Goal: Contribute content: Contribute content

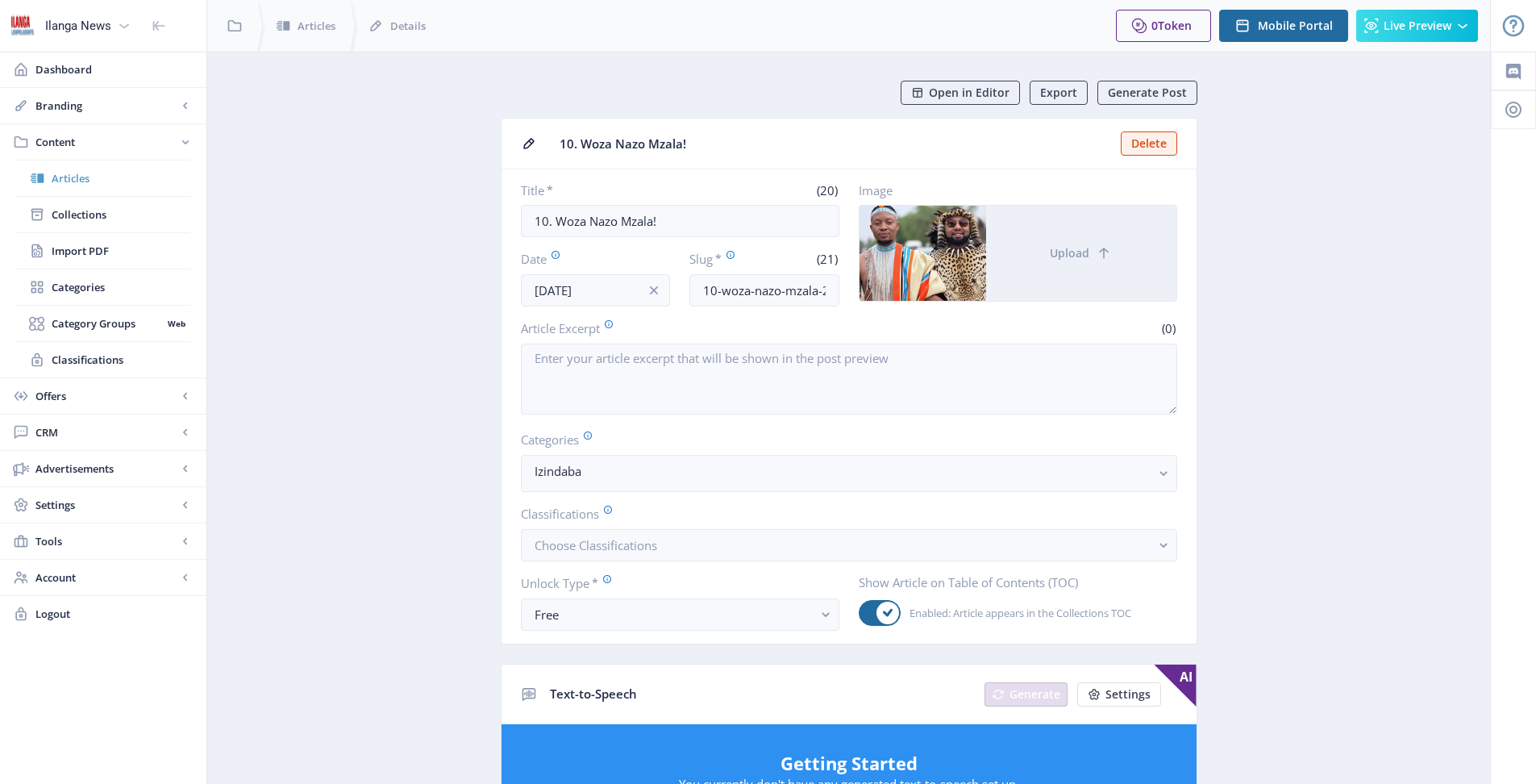
click at [80, 173] on span "Articles" at bounding box center [120, 179] width 138 height 17
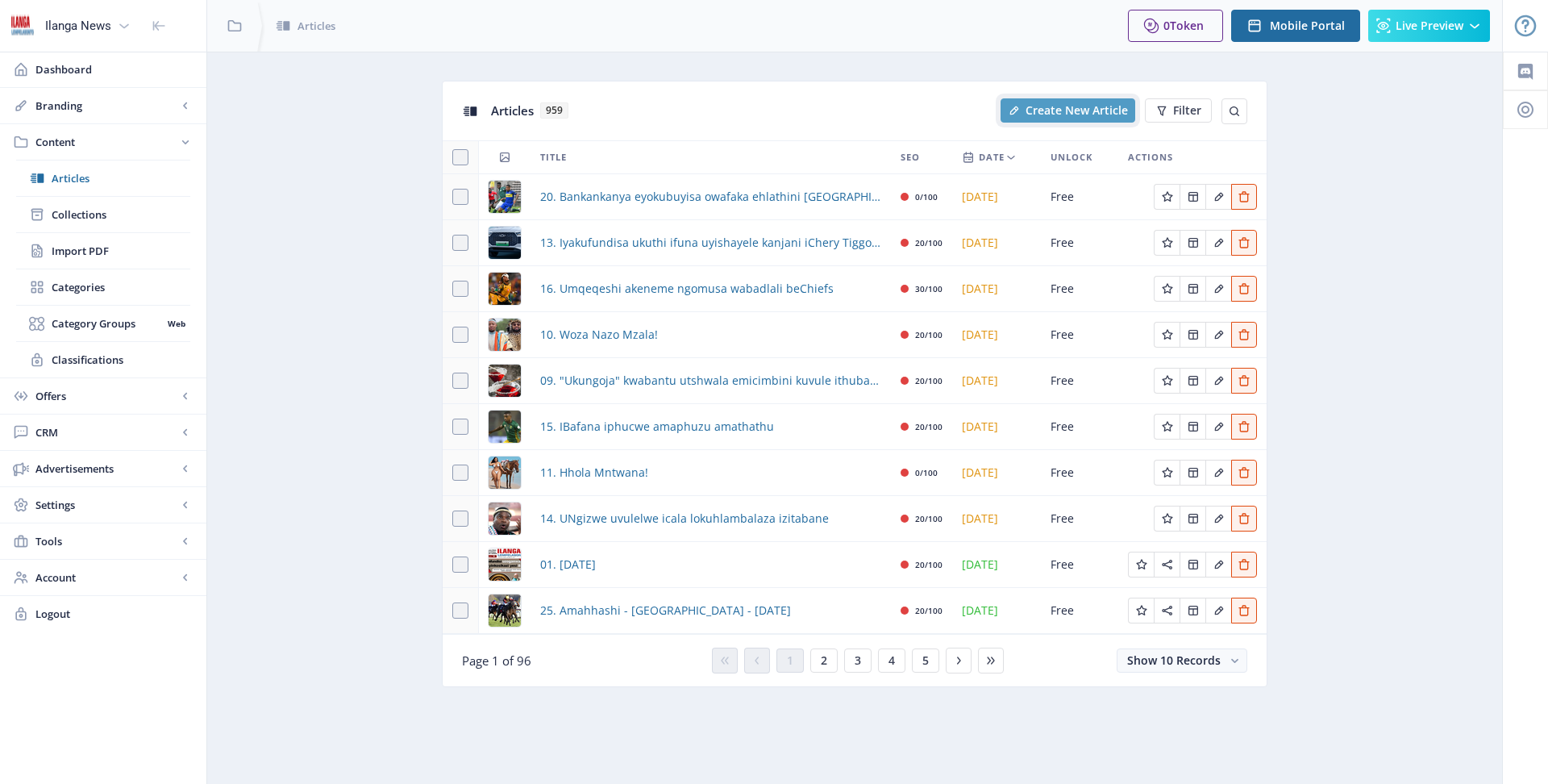
click at [1066, 107] on span "Create New Article" at bounding box center [1077, 110] width 103 height 13
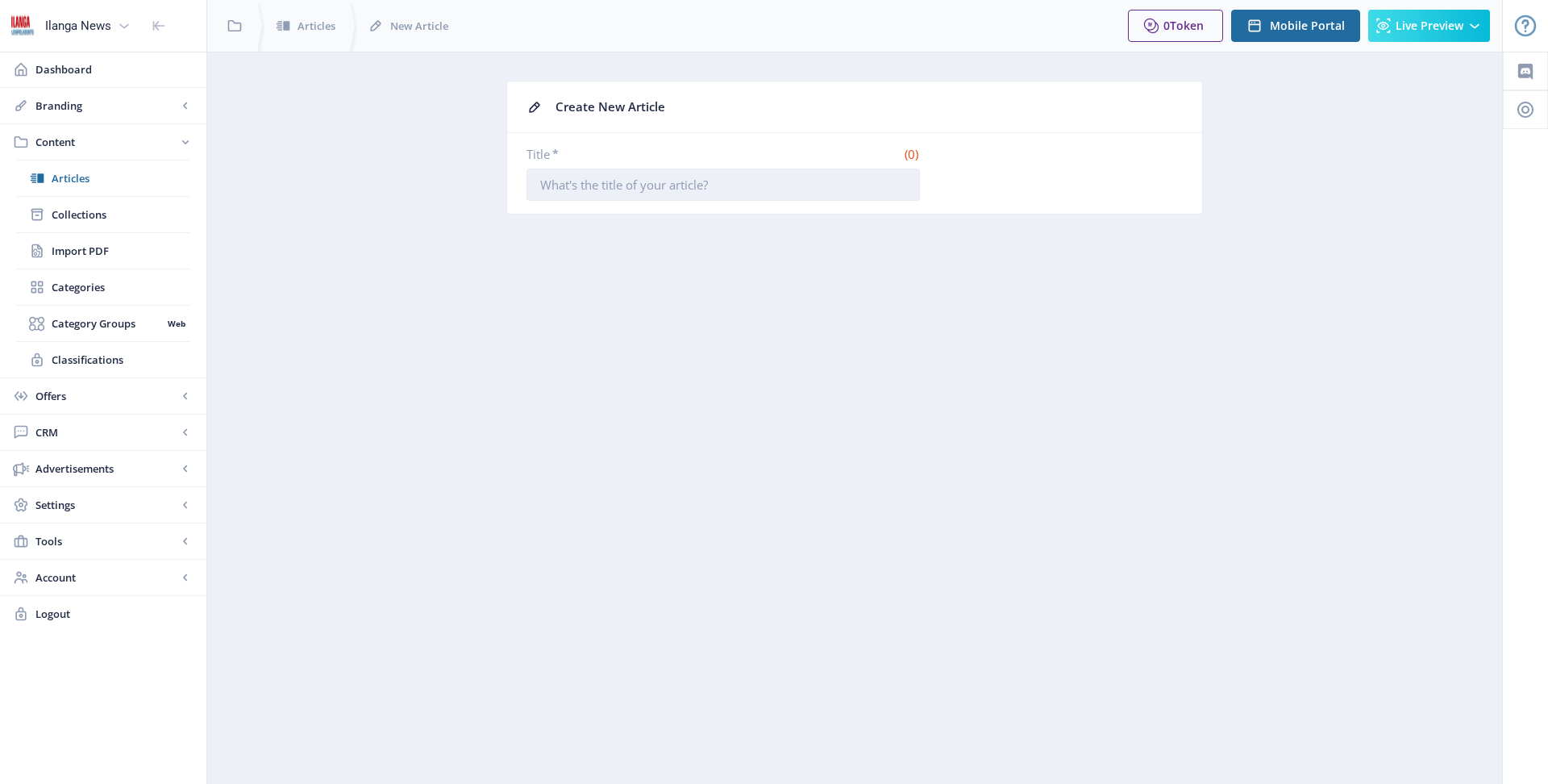
click at [677, 188] on input "Title *" at bounding box center [723, 184] width 393 height 32
click at [778, 188] on input "Title *" at bounding box center [723, 184] width 393 height 32
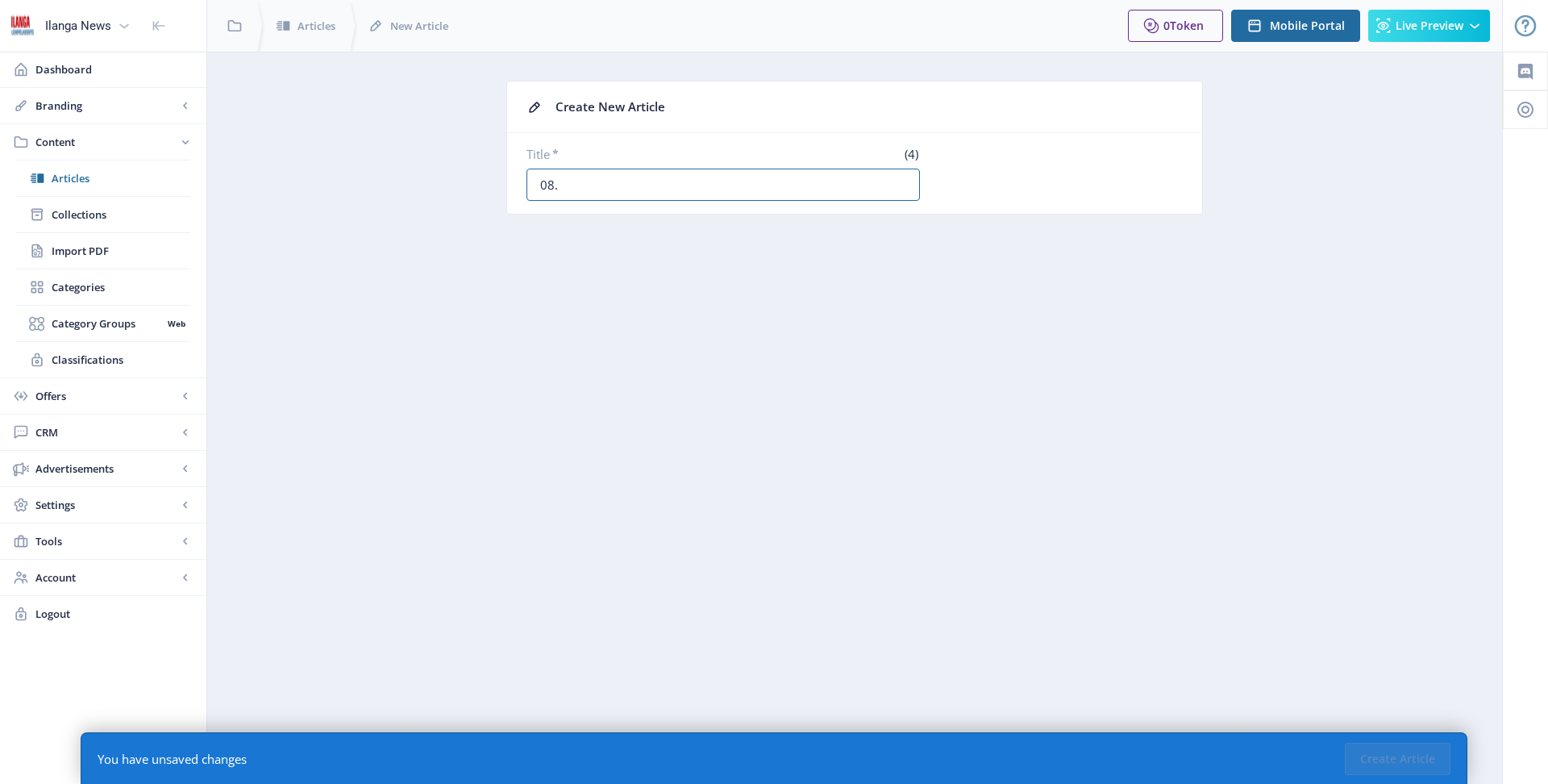
paste input "OWEZOLIMO NESETHEMBISO KUBALIMI"
type input "08. OWEZOLIMO NESETHEMBISO KUBALIMI"
click at [1383, 760] on button "Create Article" at bounding box center [1397, 758] width 105 height 32
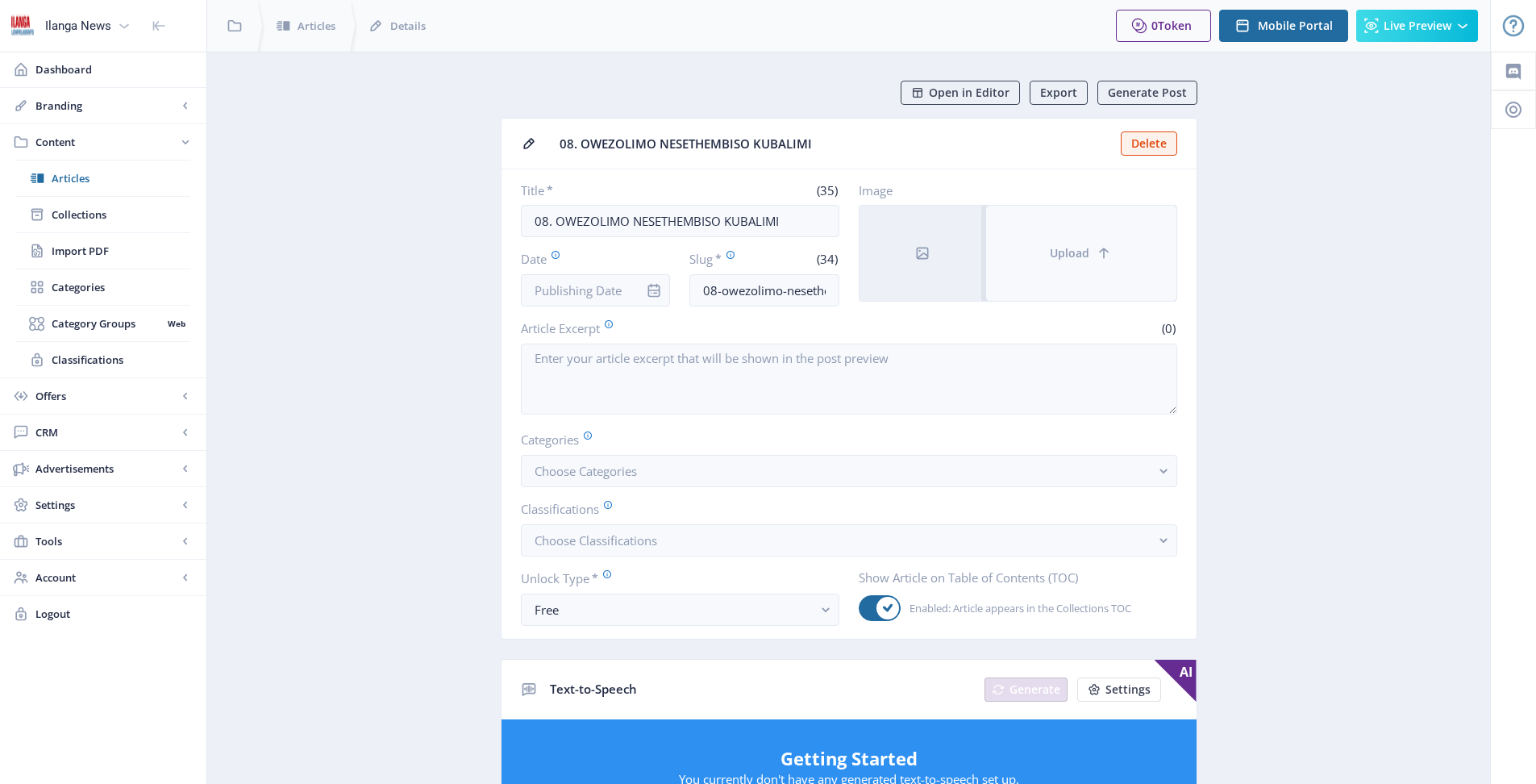
click at [1031, 255] on button "Upload" at bounding box center [1080, 253] width 190 height 95
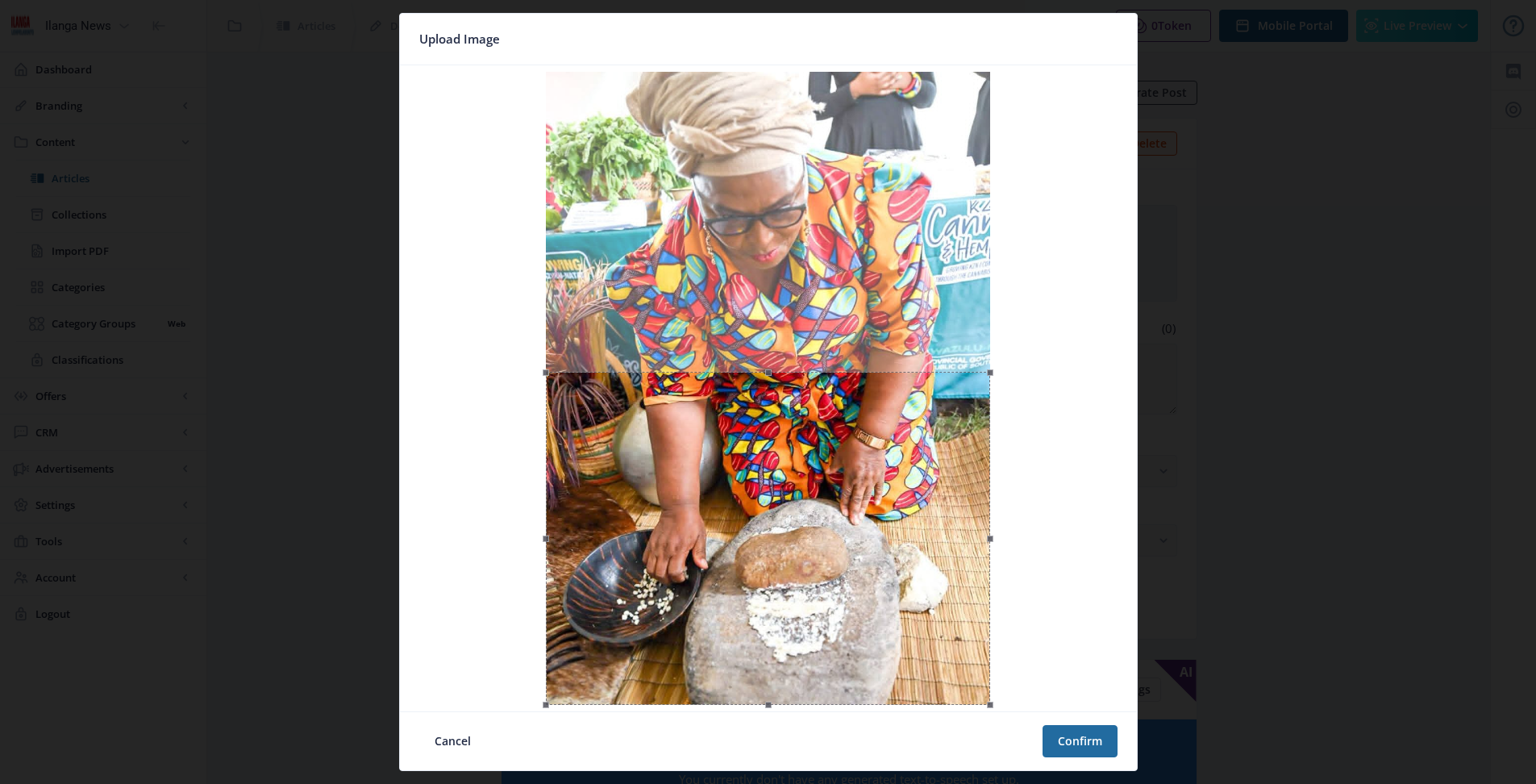
drag, startPoint x: 904, startPoint y: 382, endPoint x: 914, endPoint y: 701, distance: 319.2
click at [914, 701] on div at bounding box center [768, 537] width 444 height 333
click at [1094, 734] on button "Confirm" at bounding box center [1080, 740] width 75 height 32
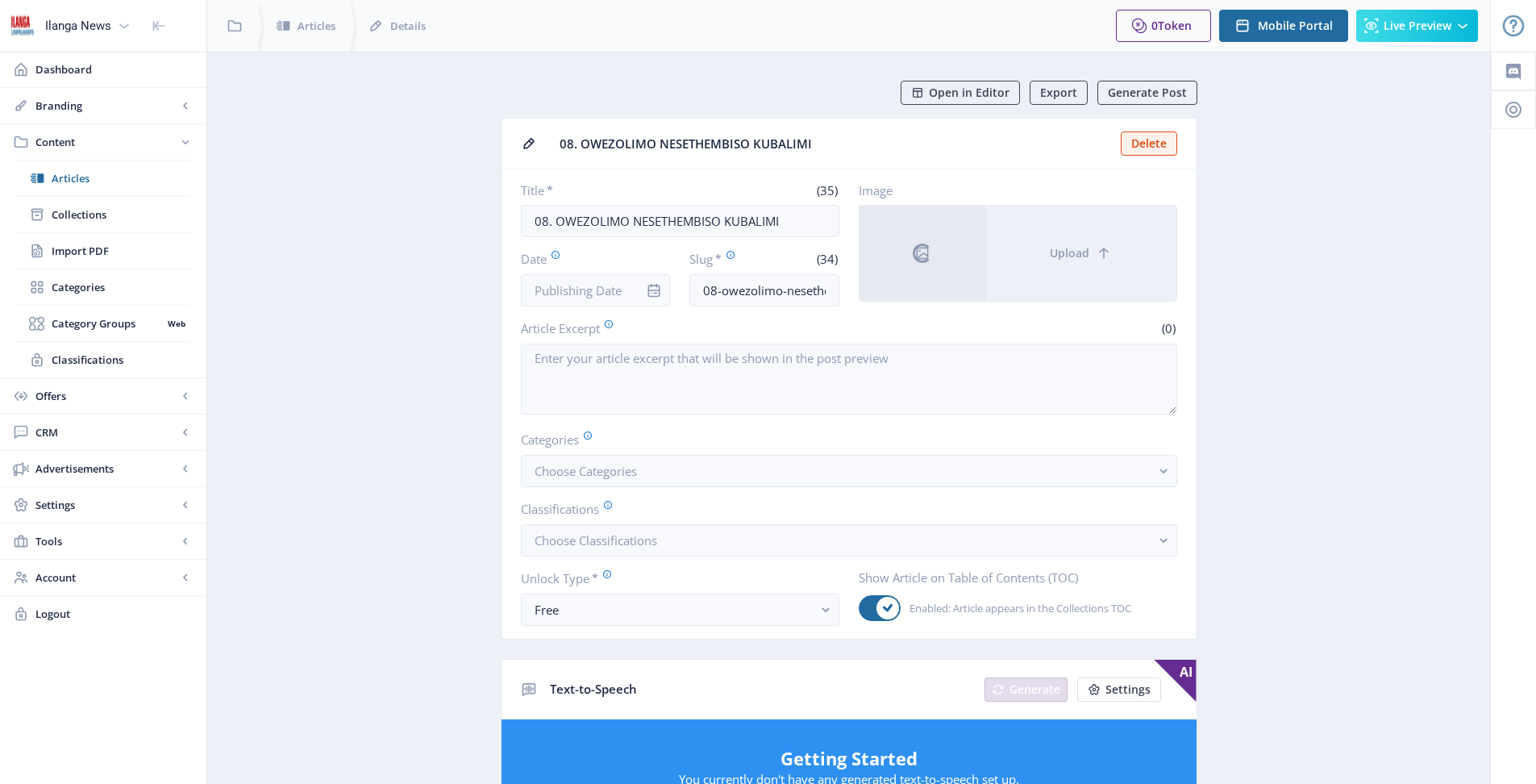
click at [658, 293] on icon "info" at bounding box center [654, 290] width 12 height 14
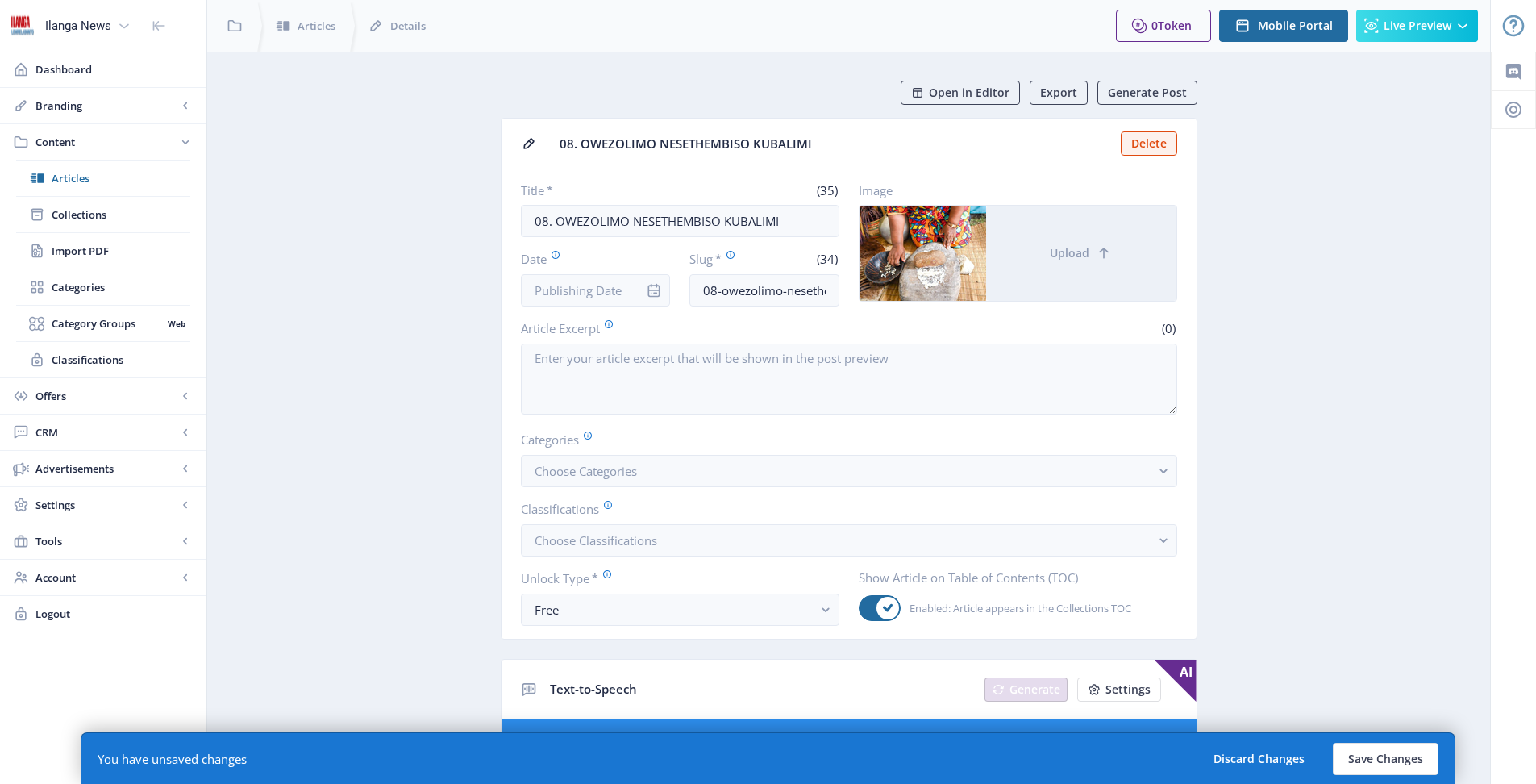
click at [658, 293] on icon "info" at bounding box center [654, 290] width 12 height 14
click at [656, 292] on icon "info" at bounding box center [654, 290] width 12 height 14
click at [618, 291] on input "Date" at bounding box center [596, 290] width 150 height 32
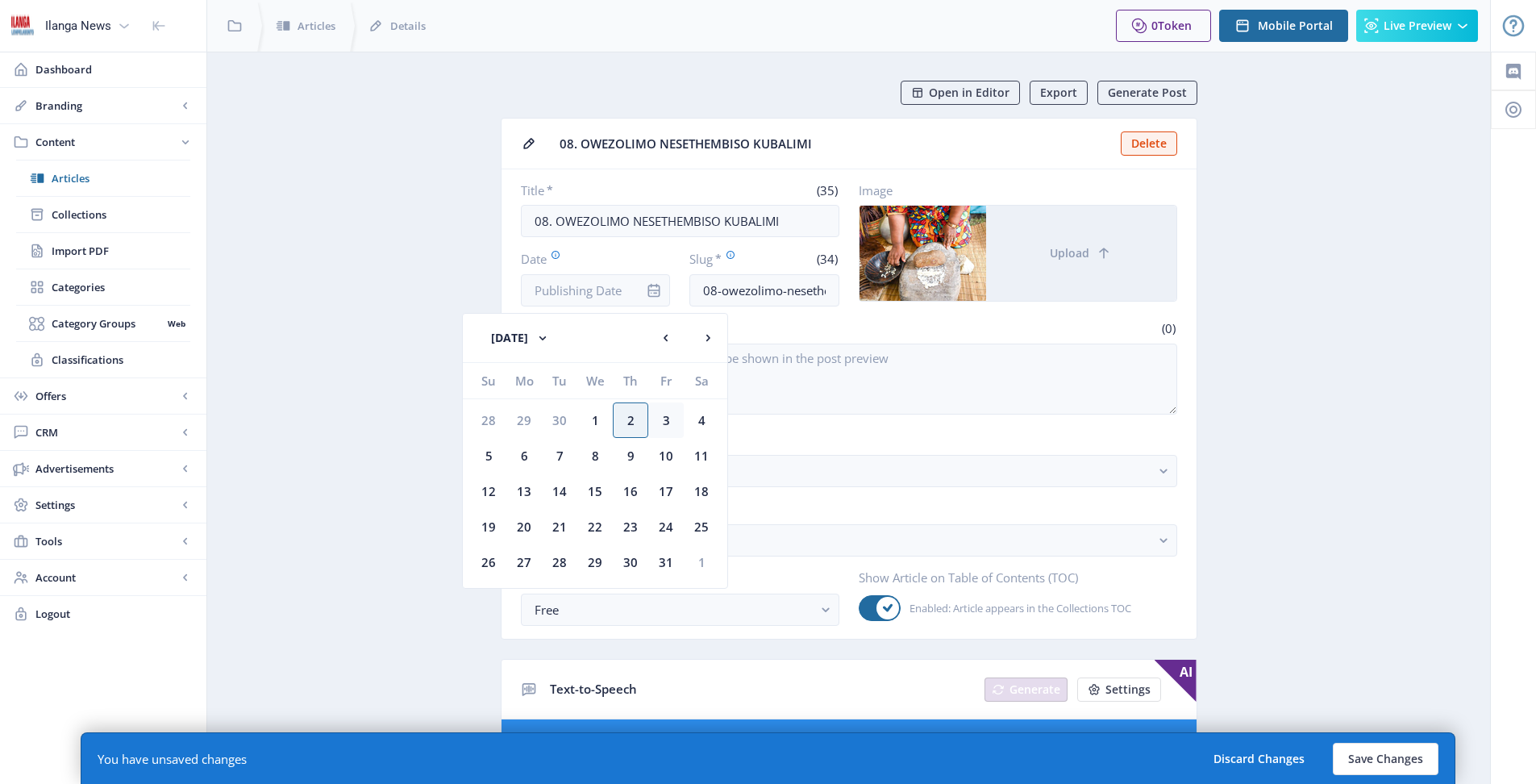
click at [663, 424] on div "3" at bounding box center [666, 420] width 36 height 36
type input "[DATE]"
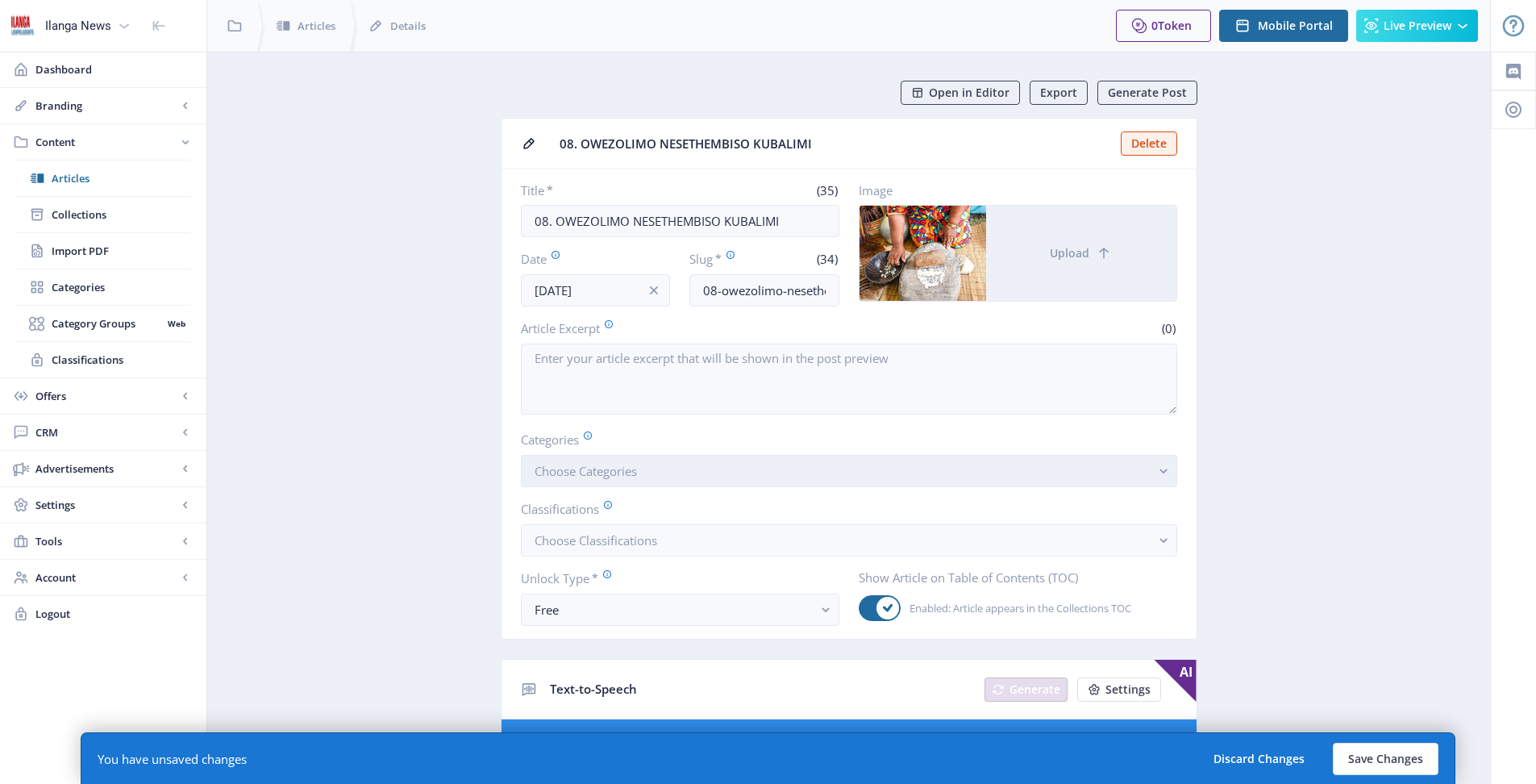
click at [657, 474] on button "Choose Categories" at bounding box center [849, 470] width 657 height 32
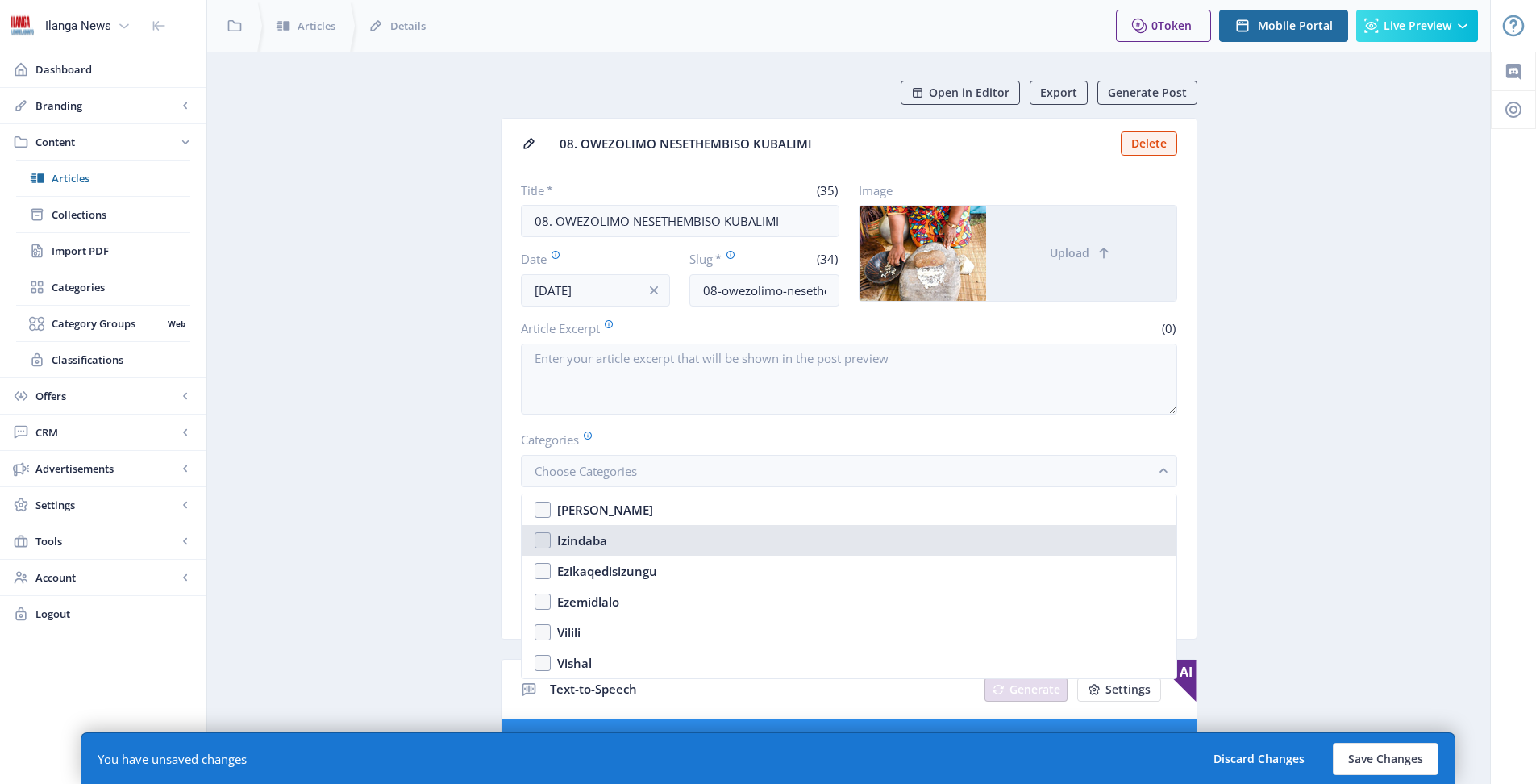
click at [544, 536] on nb-option "Izindaba" at bounding box center [849, 539] width 655 height 30
checkbox input "true"
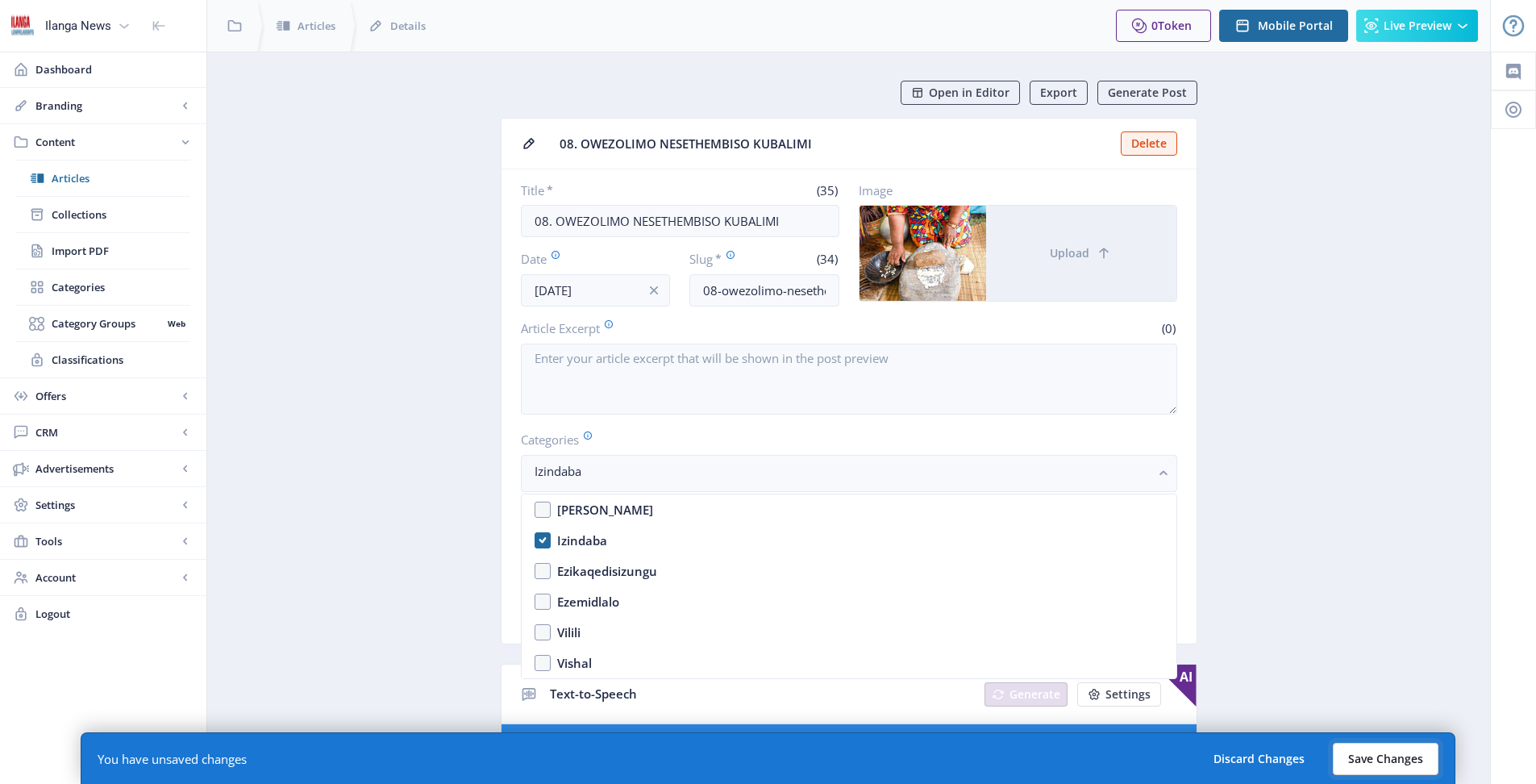
click at [1383, 750] on button "Save Changes" at bounding box center [1385, 758] width 105 height 32
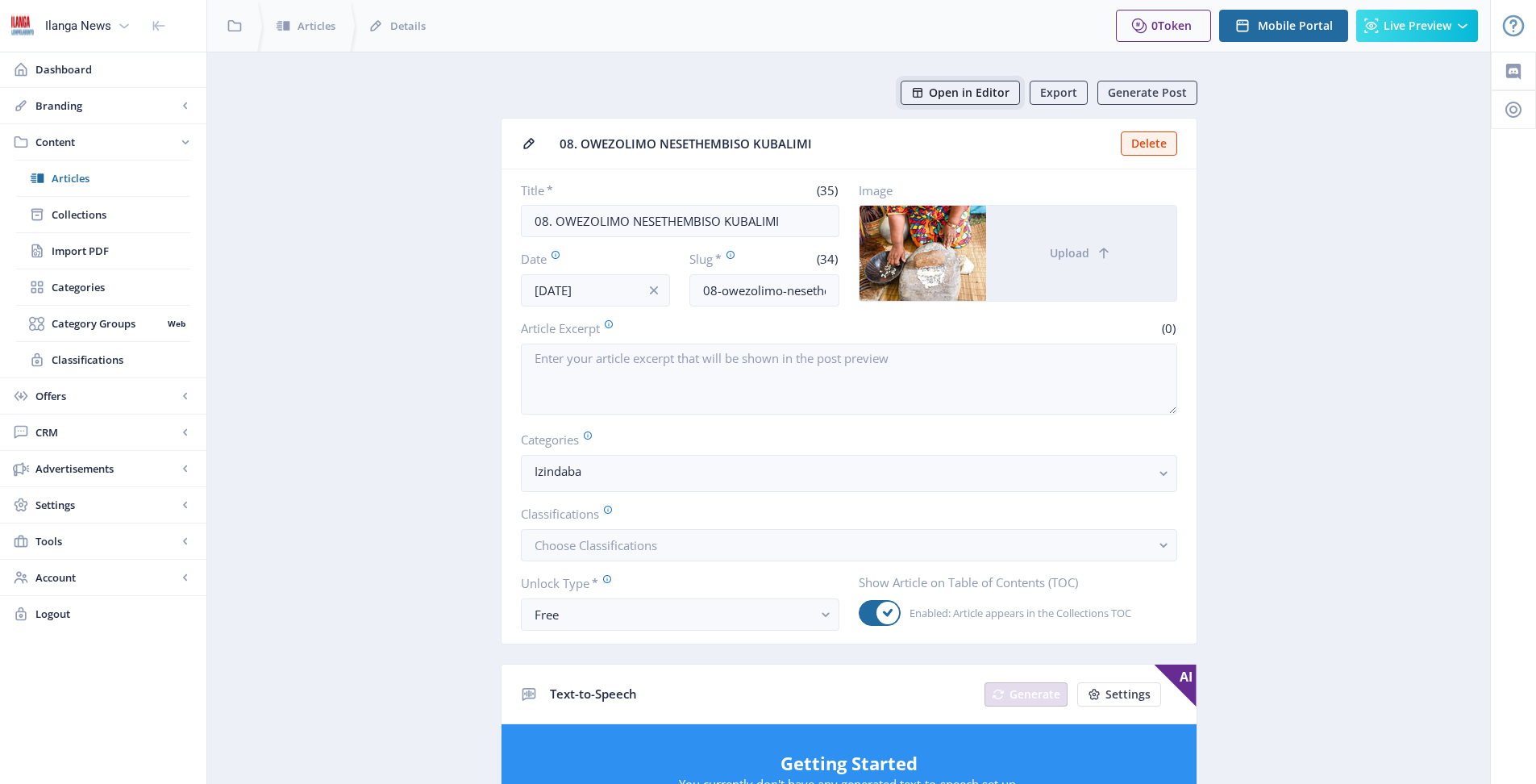
click at [971, 89] on span "Open in Editor" at bounding box center [969, 93] width 81 height 13
click at [69, 176] on span "Articles" at bounding box center [120, 179] width 138 height 17
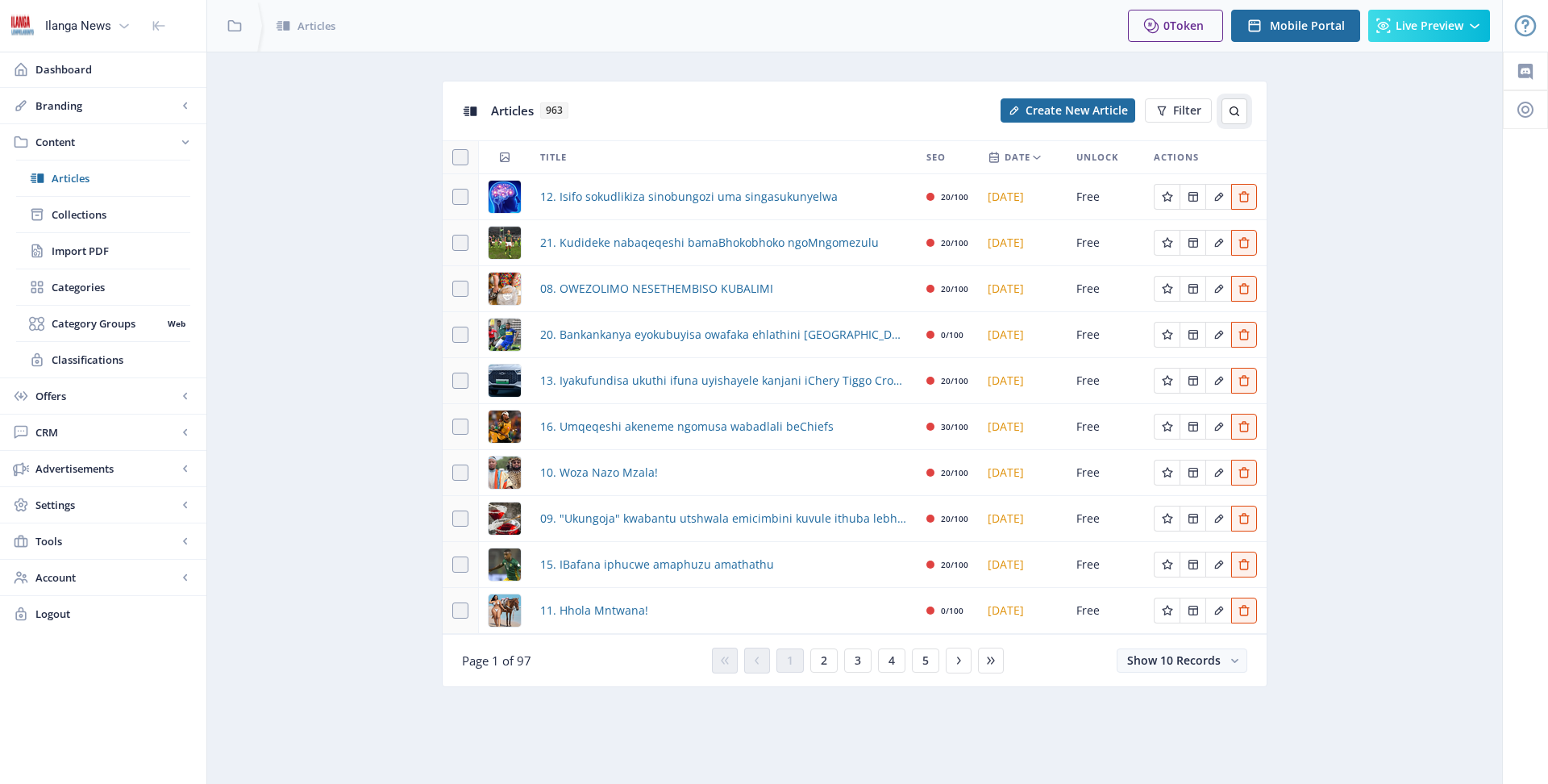
click at [1233, 114] on icon at bounding box center [1234, 111] width 10 height 10
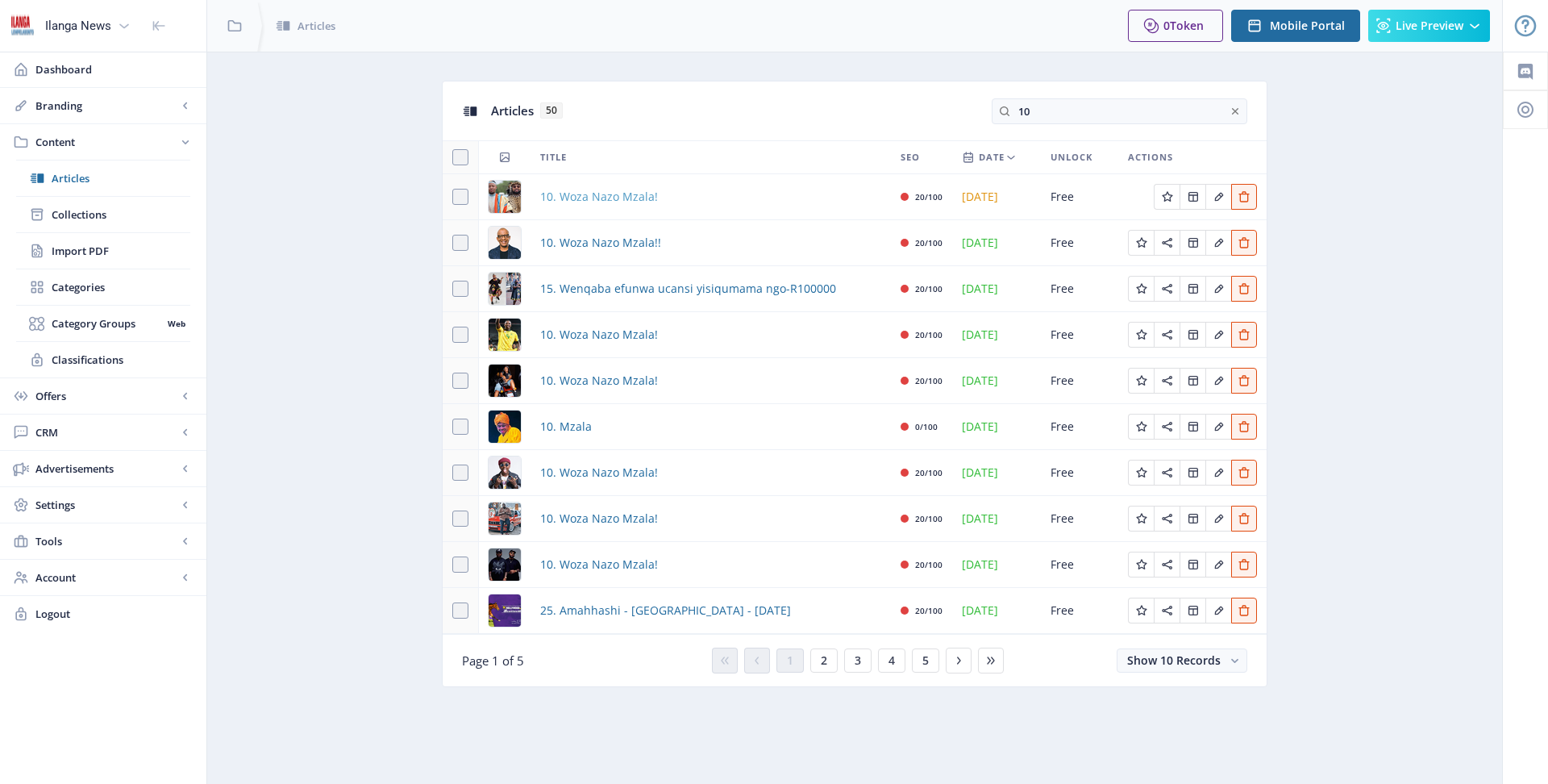
type input "10"
click at [608, 200] on span "10. Woza Nazo Mzala!" at bounding box center [599, 196] width 117 height 19
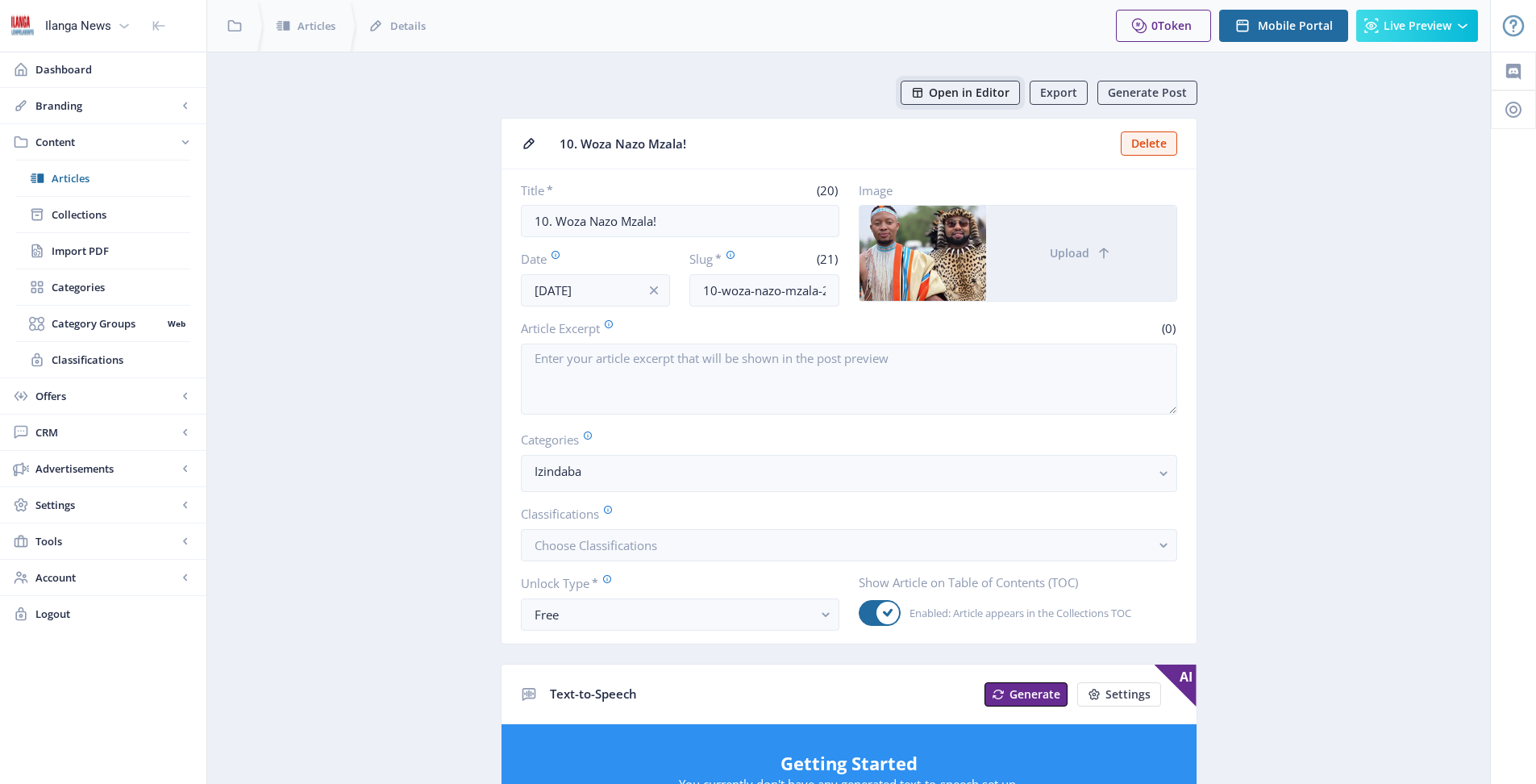
click at [998, 90] on span "Open in Editor" at bounding box center [969, 93] width 81 height 13
click at [57, 171] on span "Articles" at bounding box center [120, 179] width 138 height 17
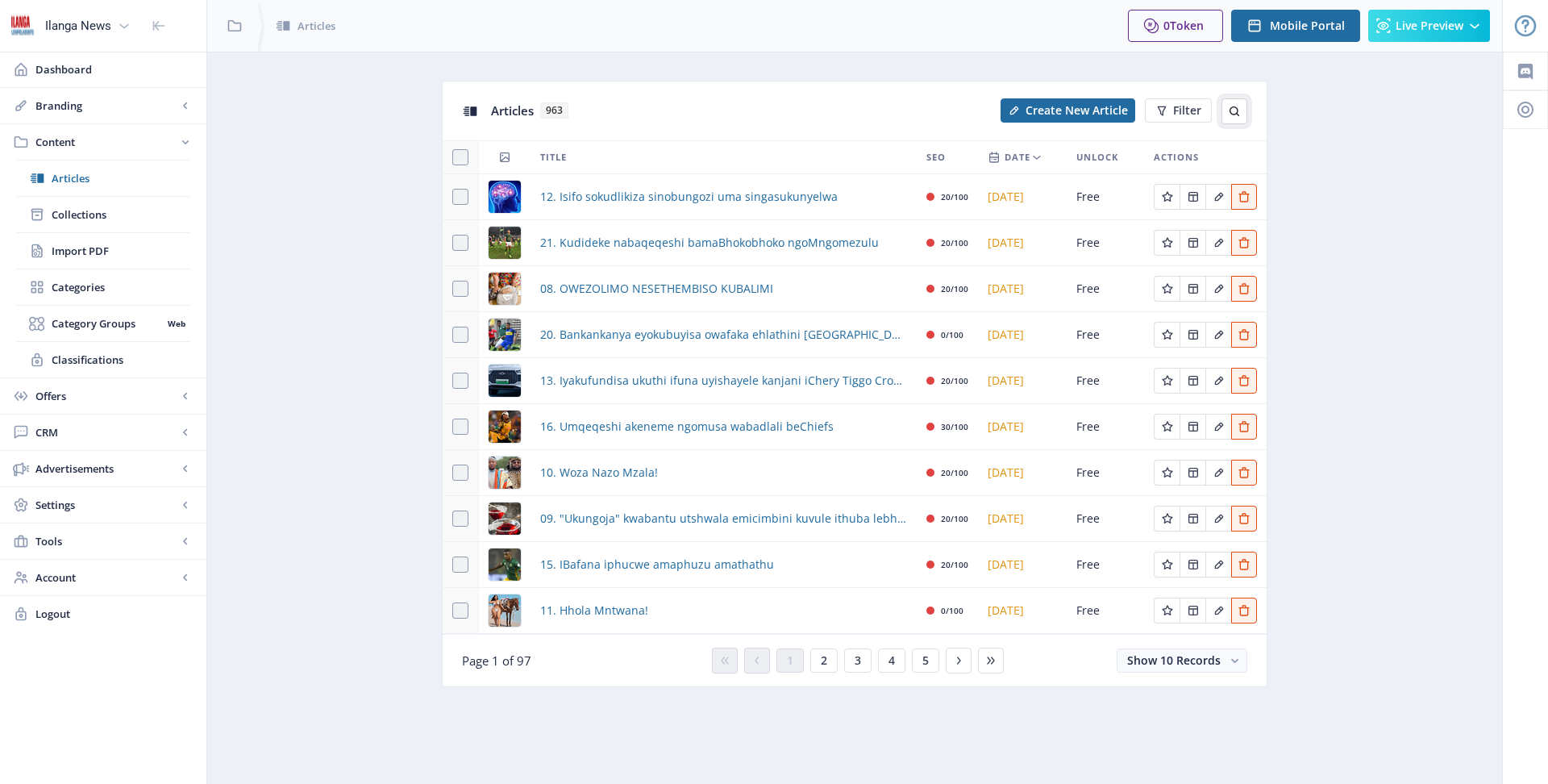
click at [1241, 113] on button at bounding box center [1234, 111] width 26 height 26
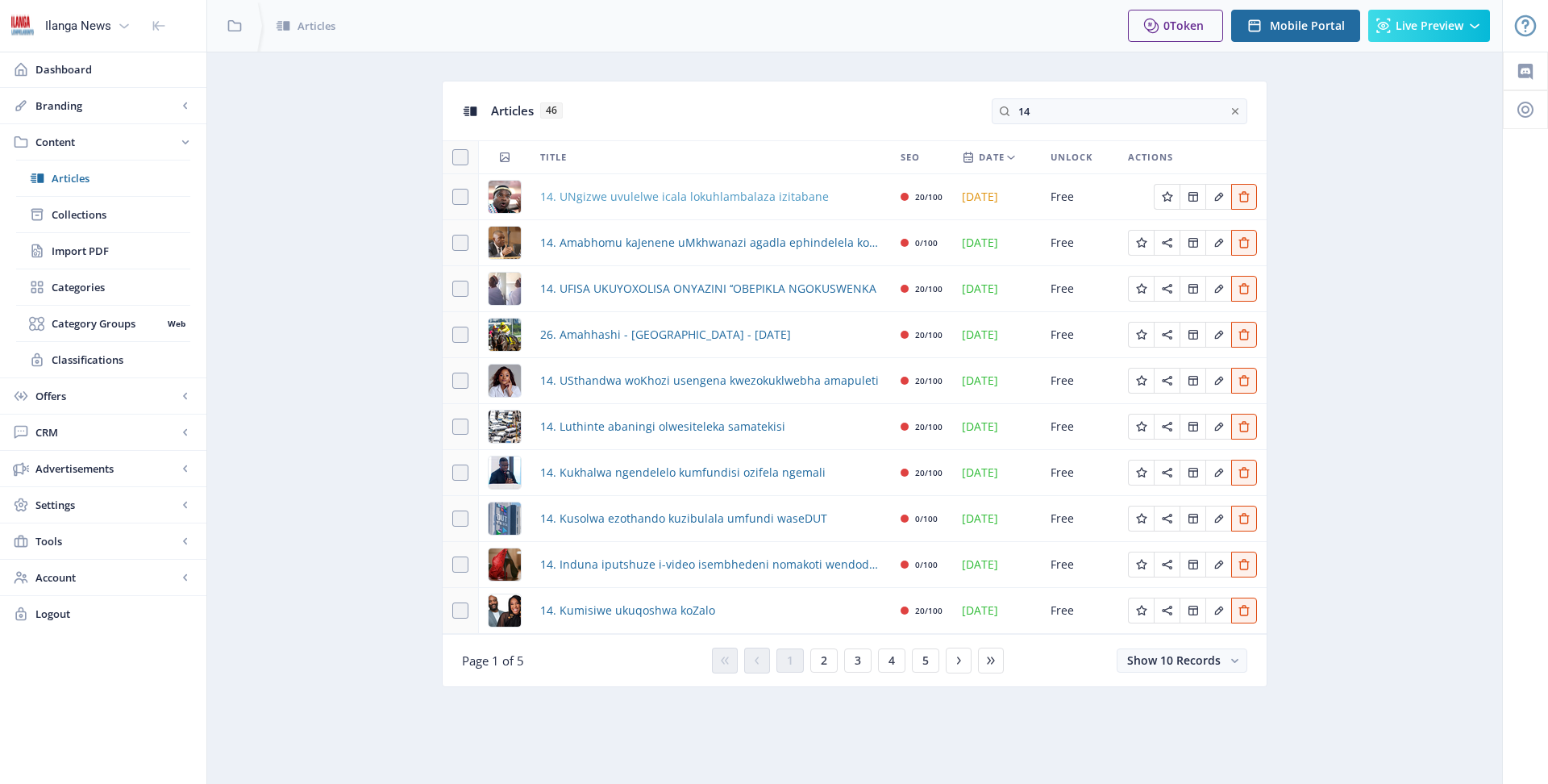
type input "14"
click at [744, 193] on span "14. UNgizwe uvulelwe icala lokuhlambalaza izitabane" at bounding box center [684, 196] width 289 height 19
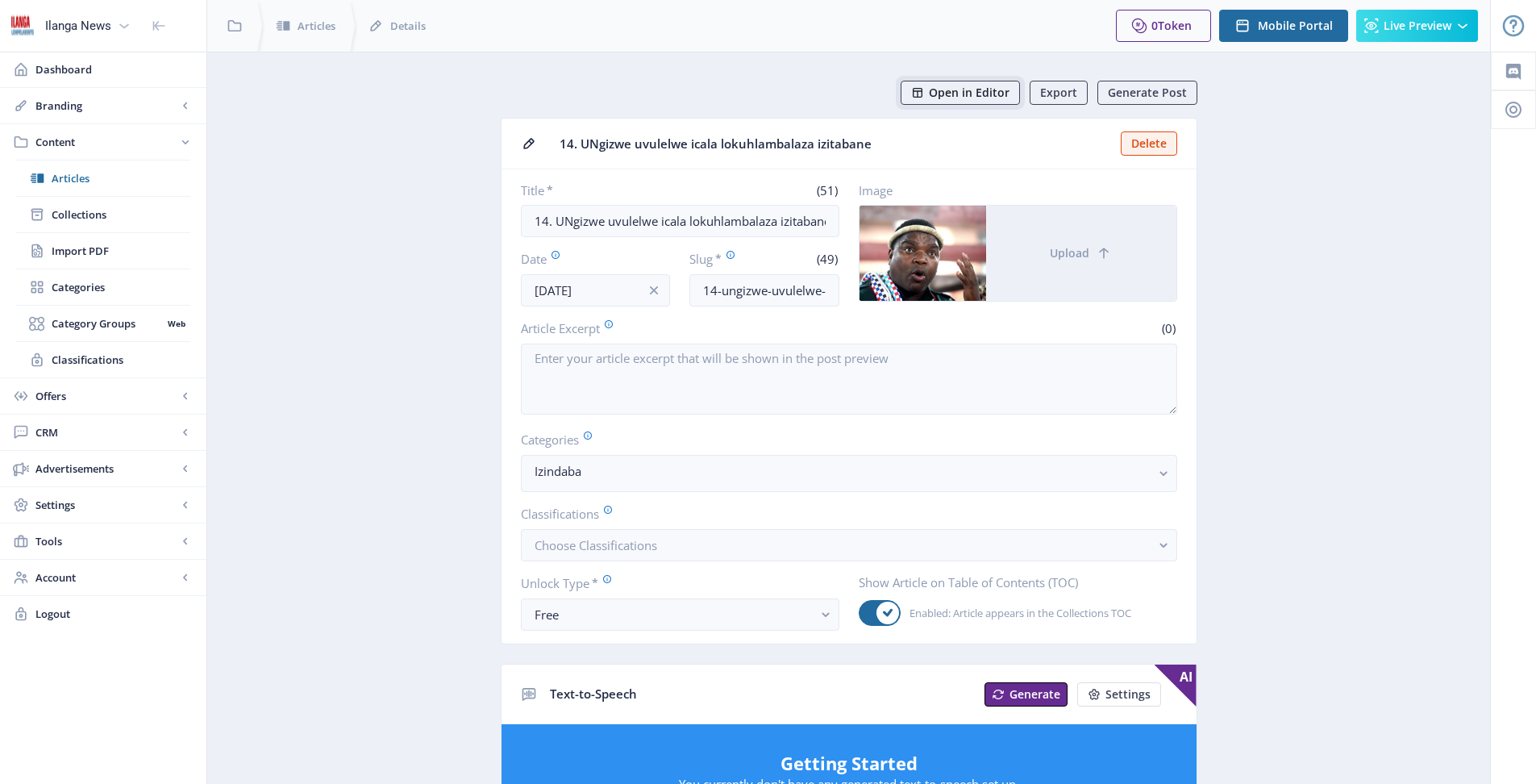
click at [990, 90] on span "Open in Editor" at bounding box center [969, 93] width 81 height 13
click at [971, 92] on span "Open in Editor" at bounding box center [969, 93] width 81 height 13
click at [49, 170] on link "Articles" at bounding box center [104, 178] width 174 height 36
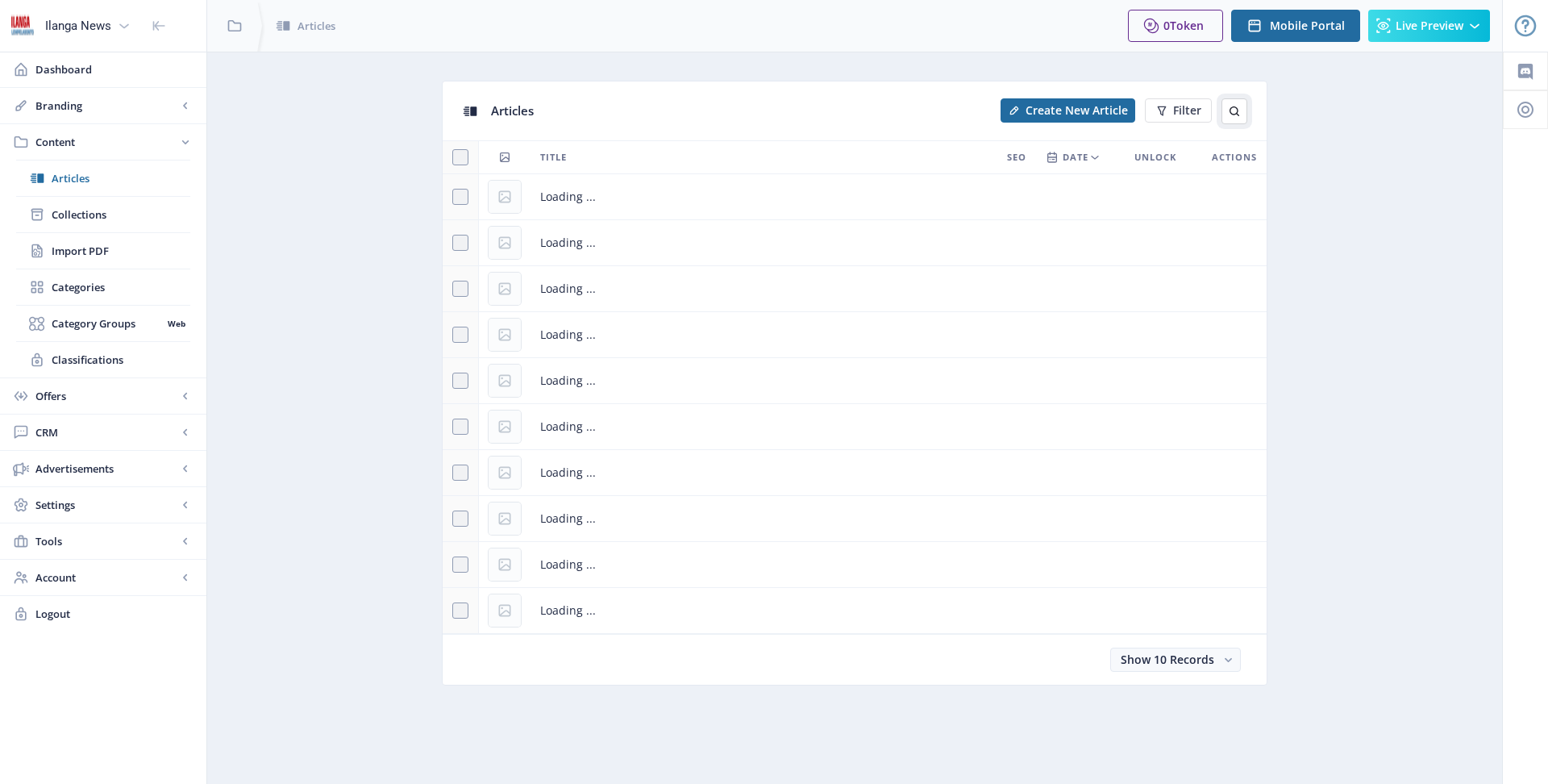
click at [1239, 105] on icon at bounding box center [1234, 111] width 13 height 13
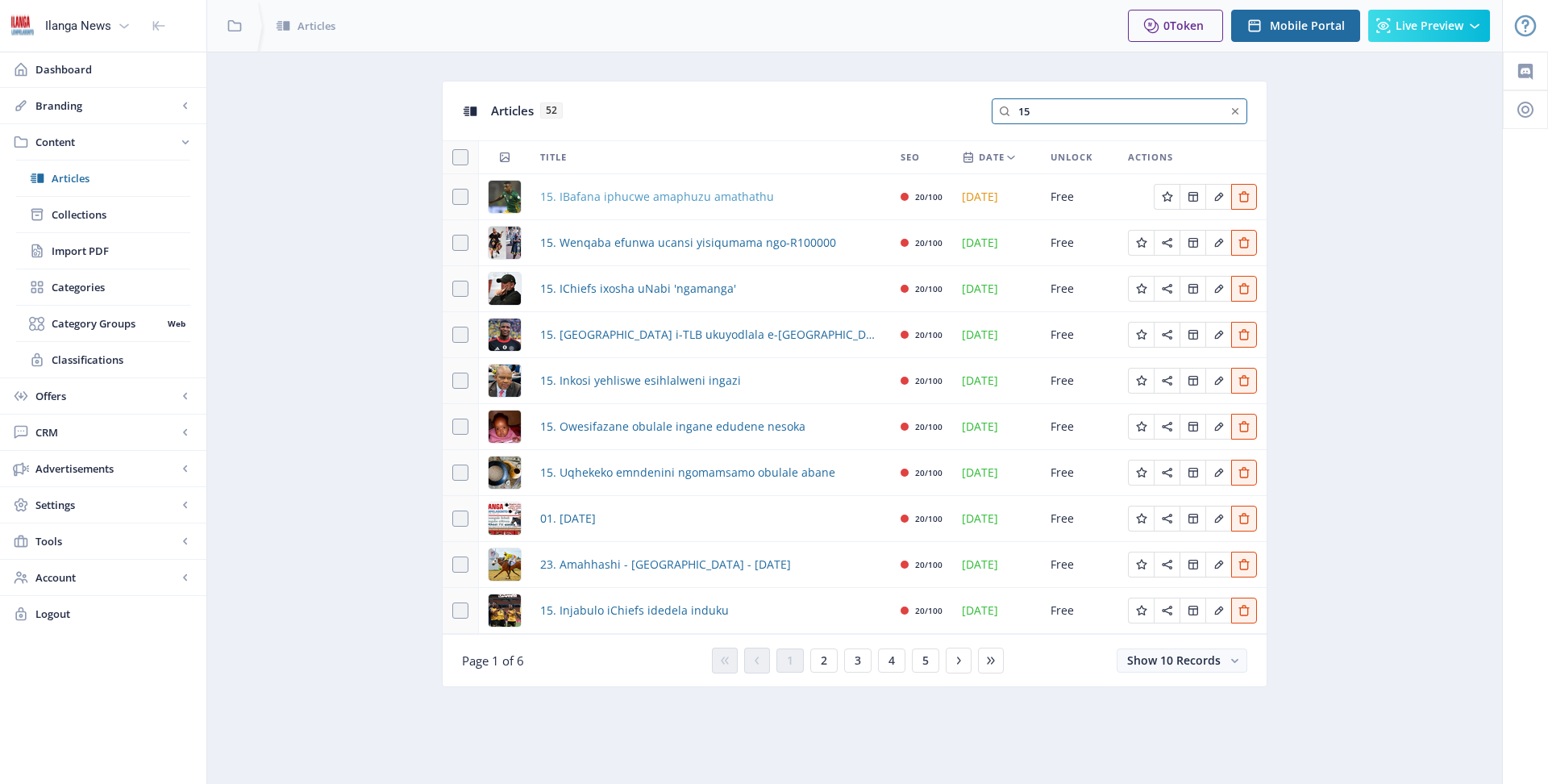
type input "15"
click at [614, 196] on span "15. IBafana iphucwe amaphuzu amathathu" at bounding box center [657, 196] width 234 height 19
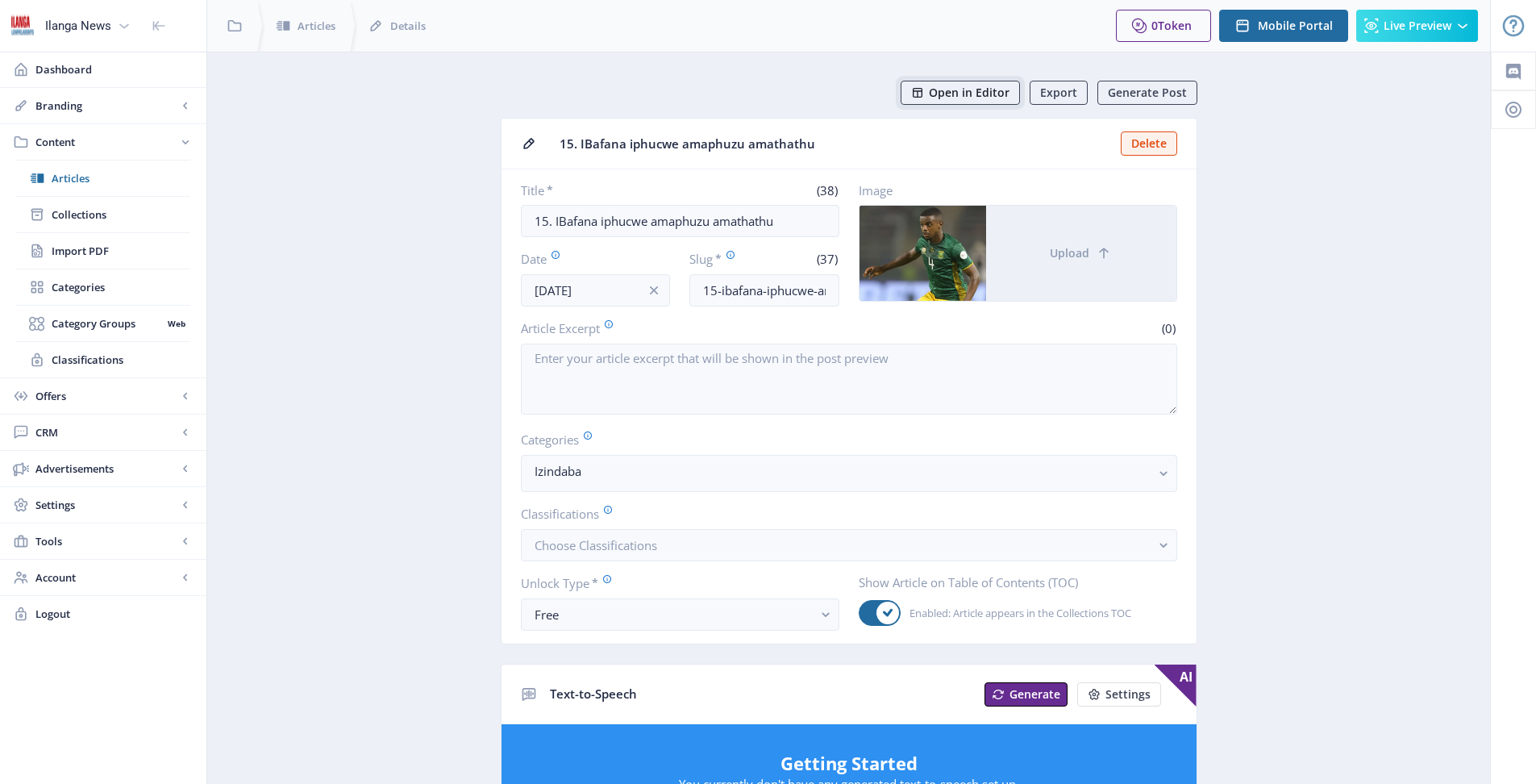
click at [991, 90] on span "Open in Editor" at bounding box center [969, 93] width 81 height 13
